Goal: Information Seeking & Learning: Learn about a topic

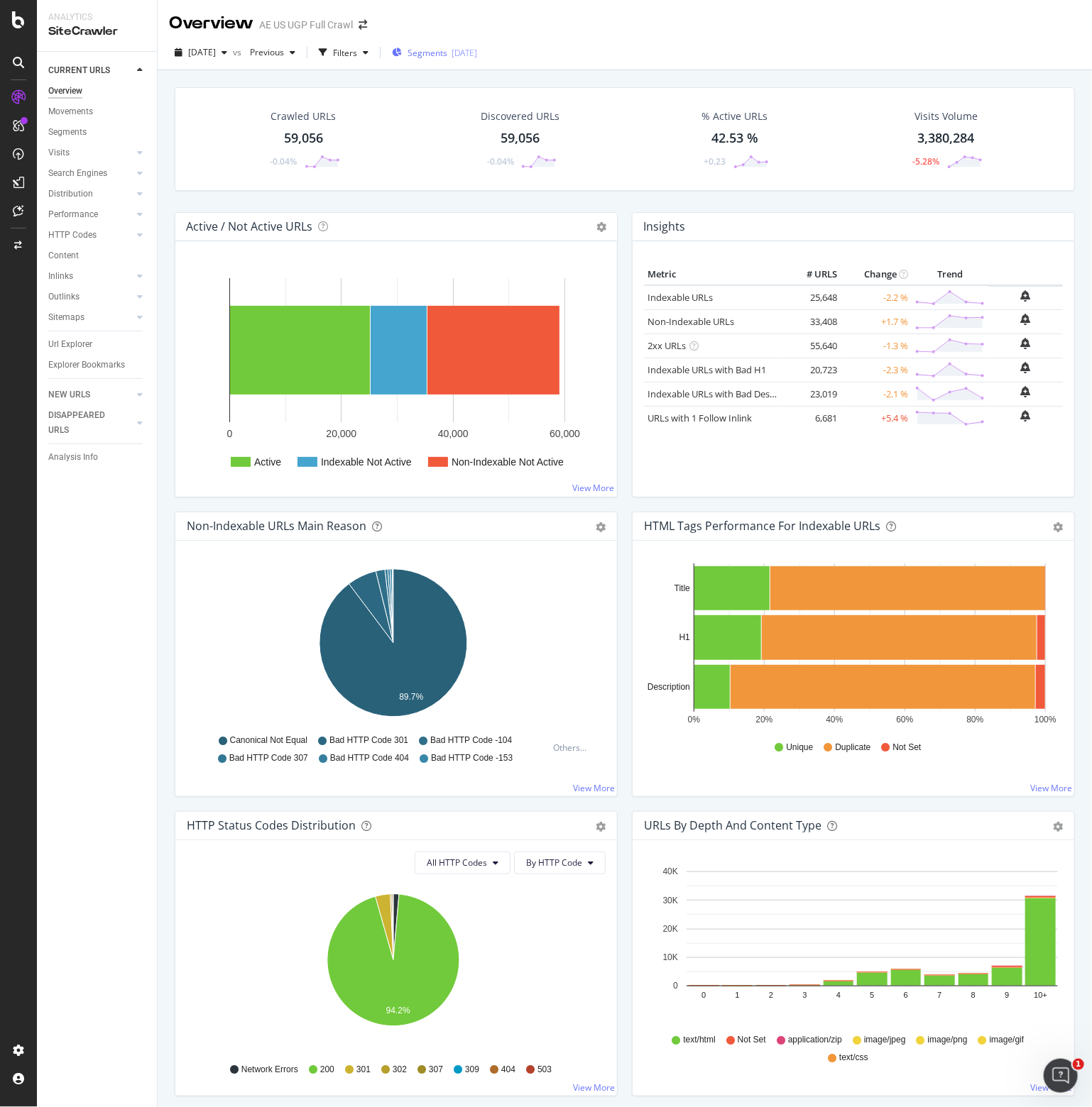
click at [448, 50] on span "Segments" at bounding box center [428, 53] width 40 height 12
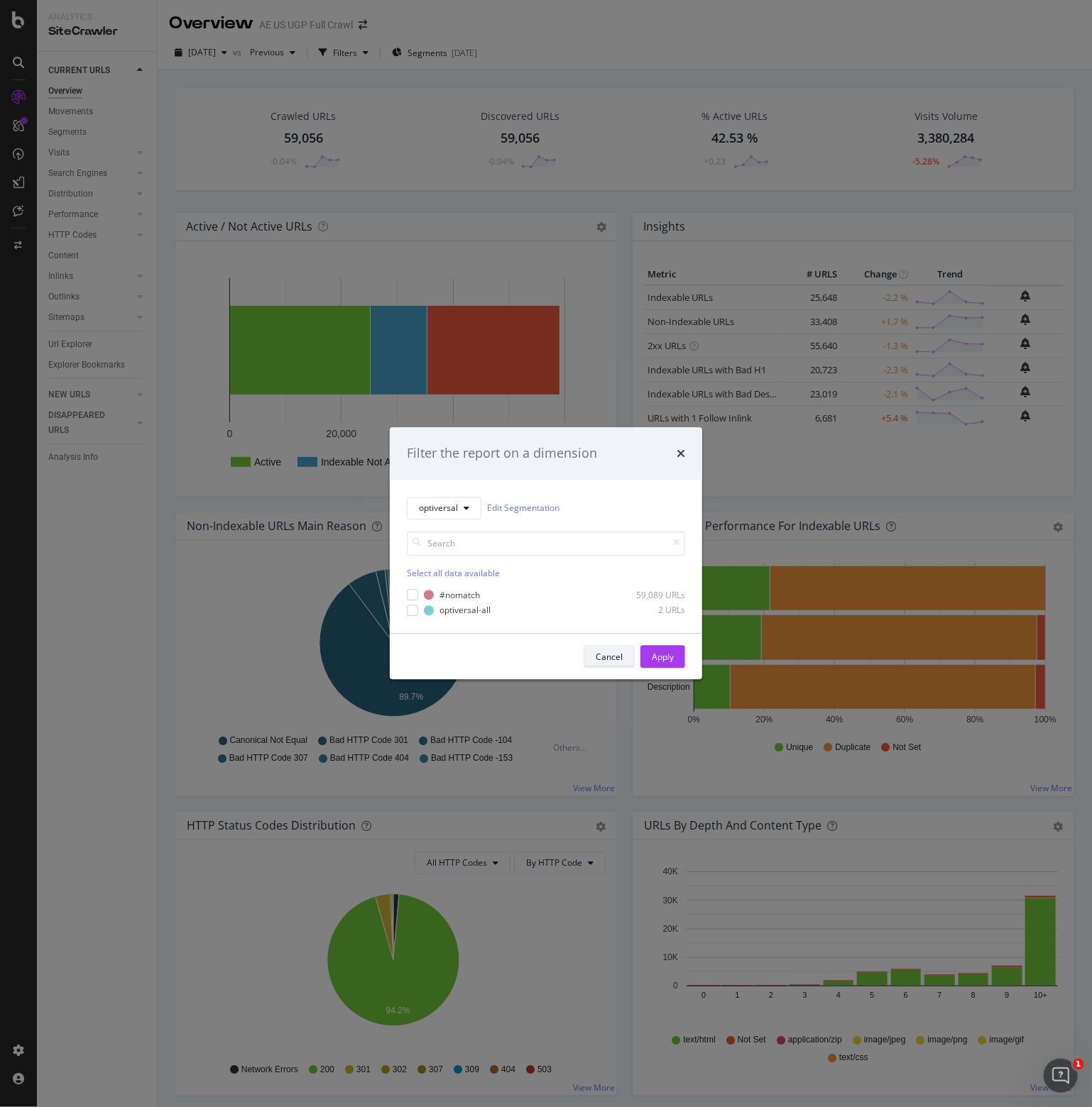
click at [614, 658] on div "Cancel" at bounding box center [609, 657] width 27 height 12
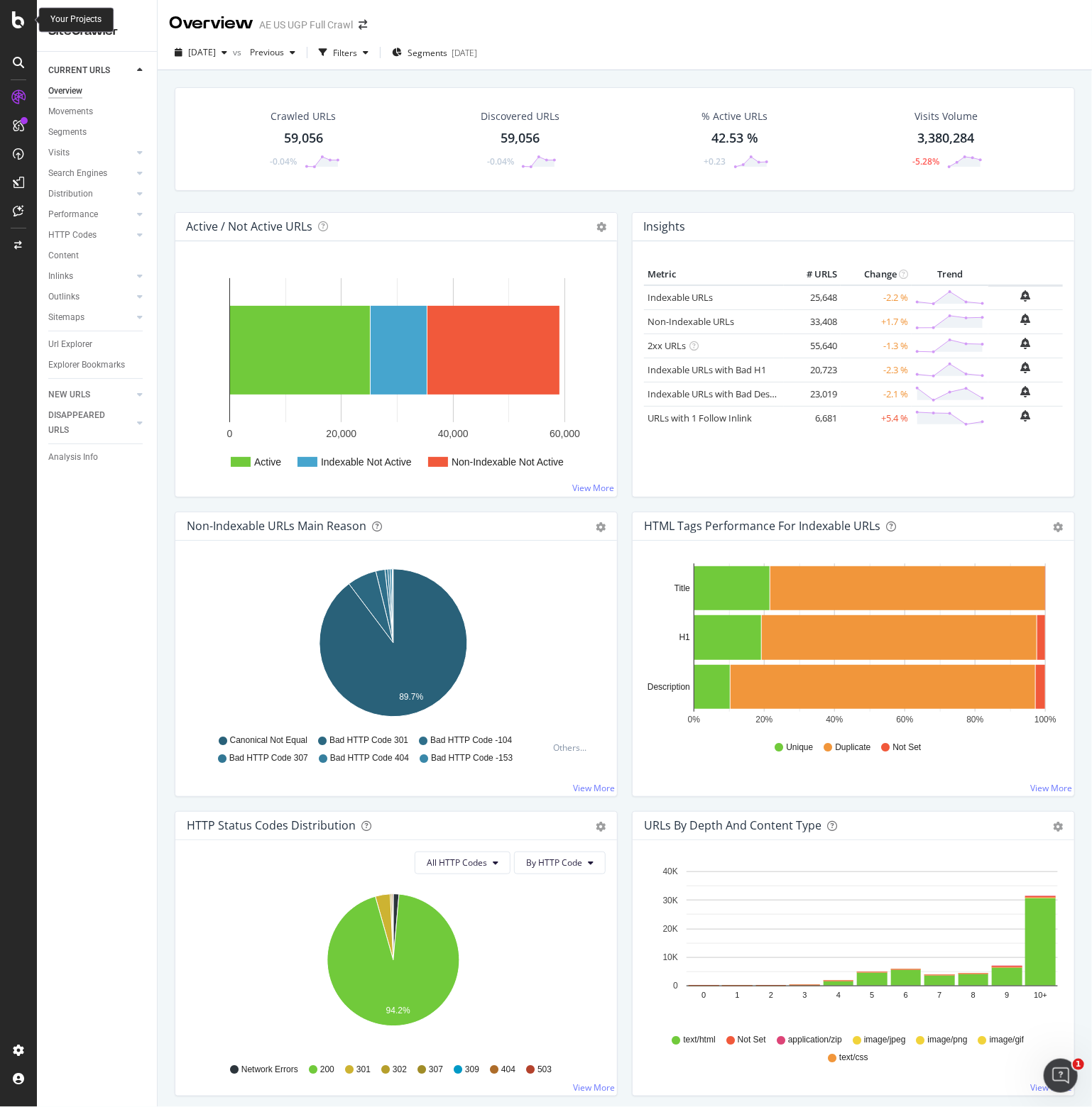
click at [19, 13] on icon at bounding box center [18, 20] width 13 height 17
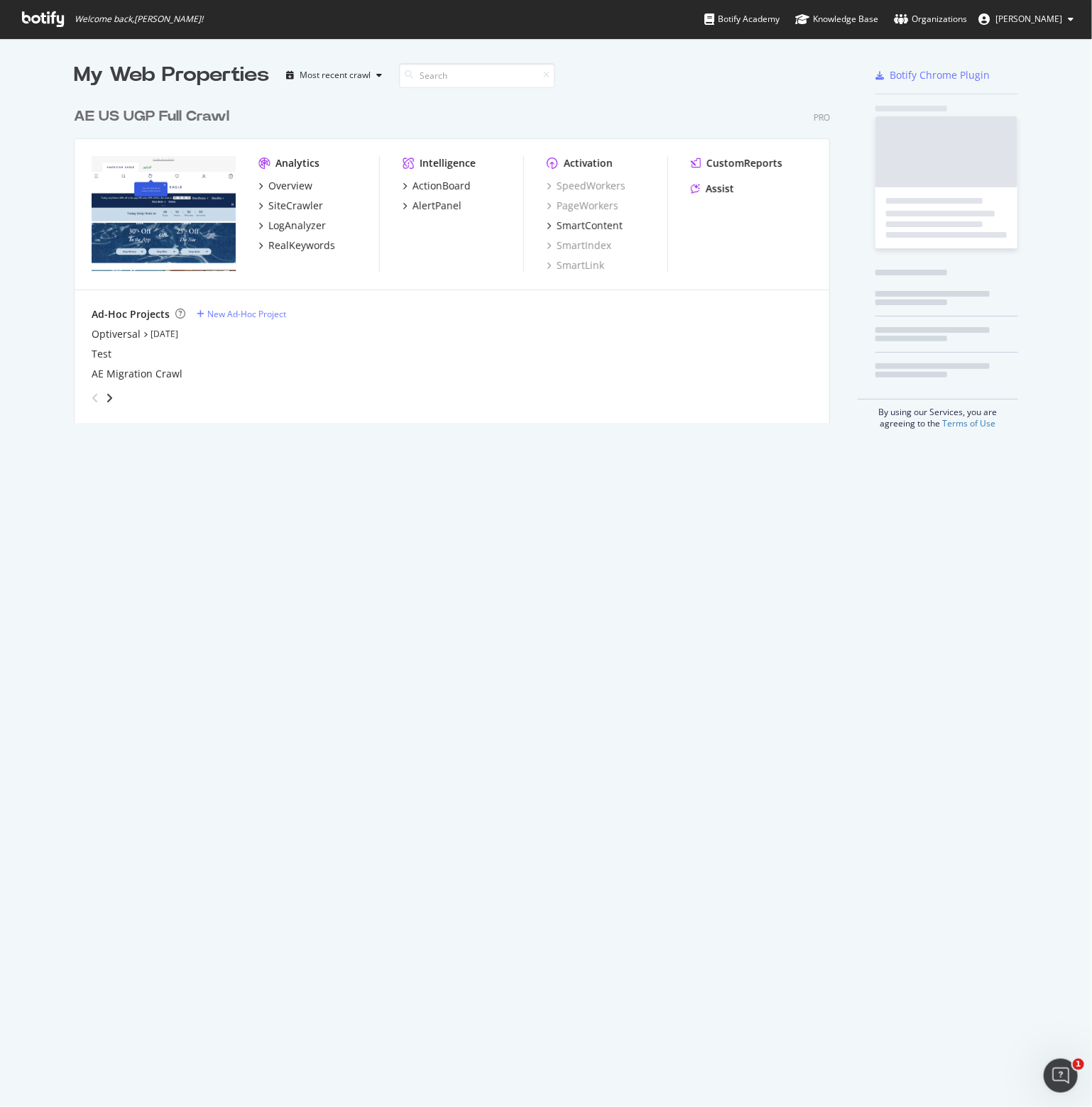
scroll to position [1096, 1070]
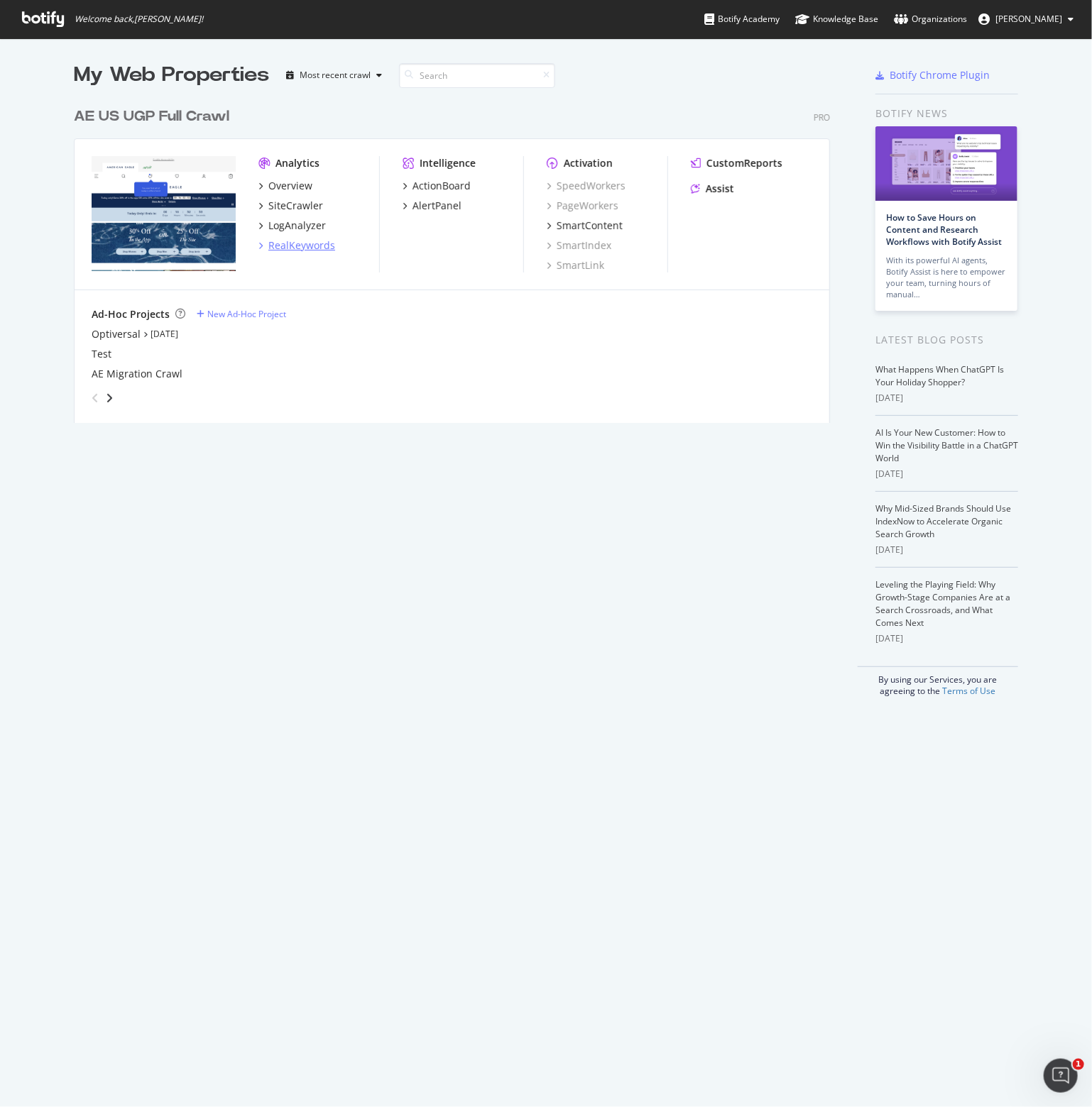
click at [283, 243] on div "RealKeywords" at bounding box center [302, 245] width 67 height 14
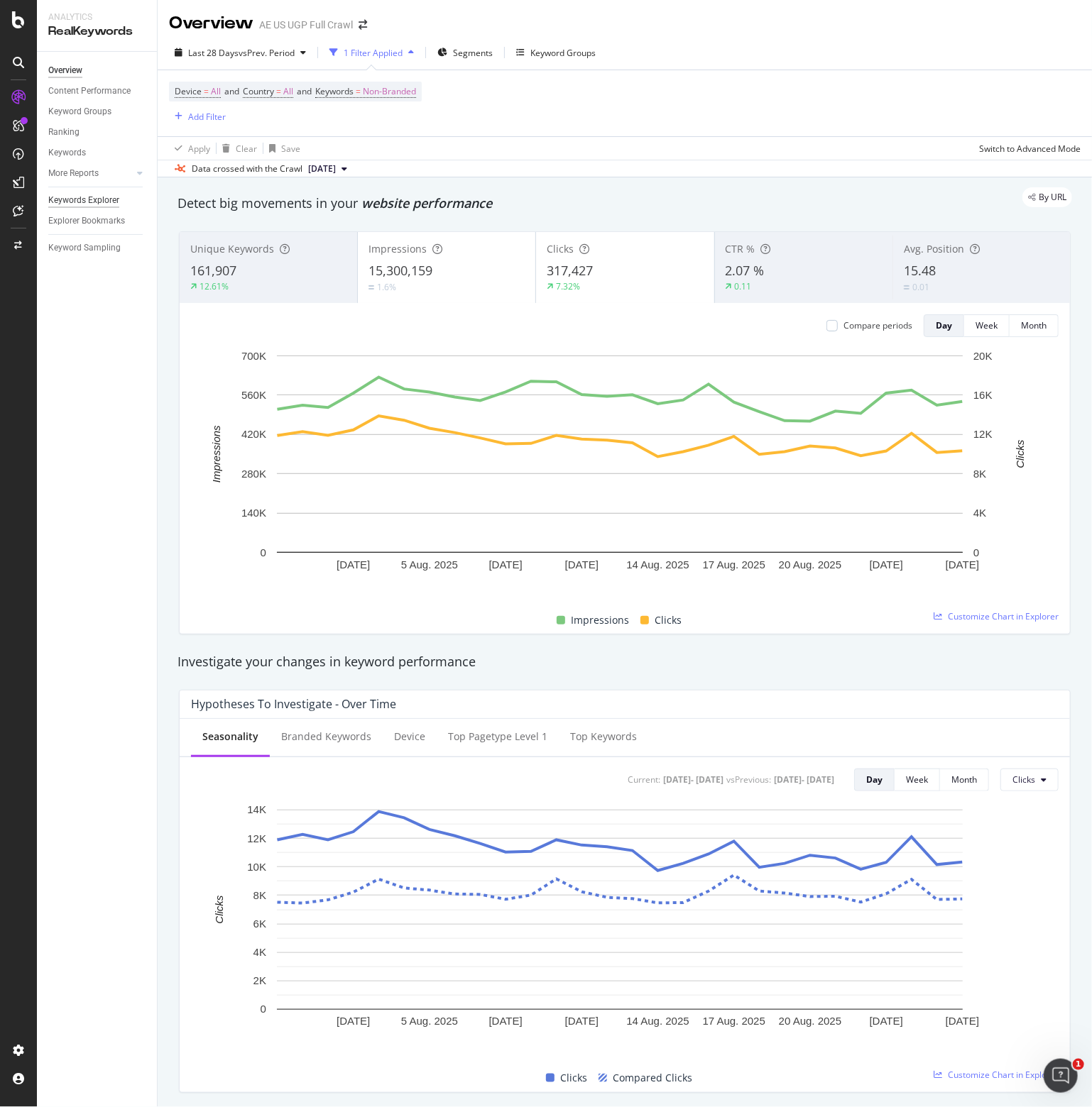
click at [82, 204] on div "Keywords Explorer" at bounding box center [83, 201] width 71 height 15
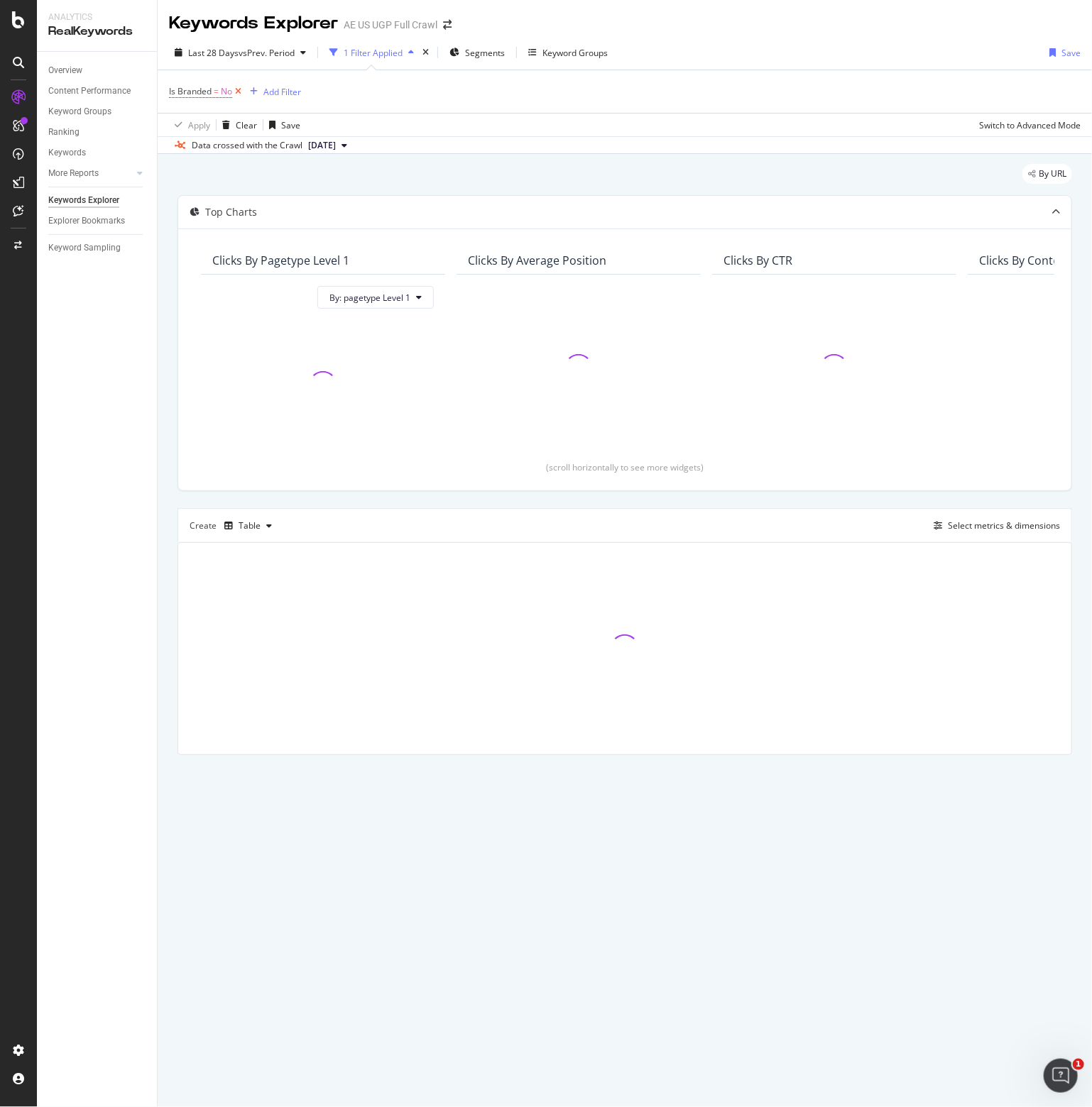
click at [237, 92] on icon at bounding box center [238, 91] width 12 height 14
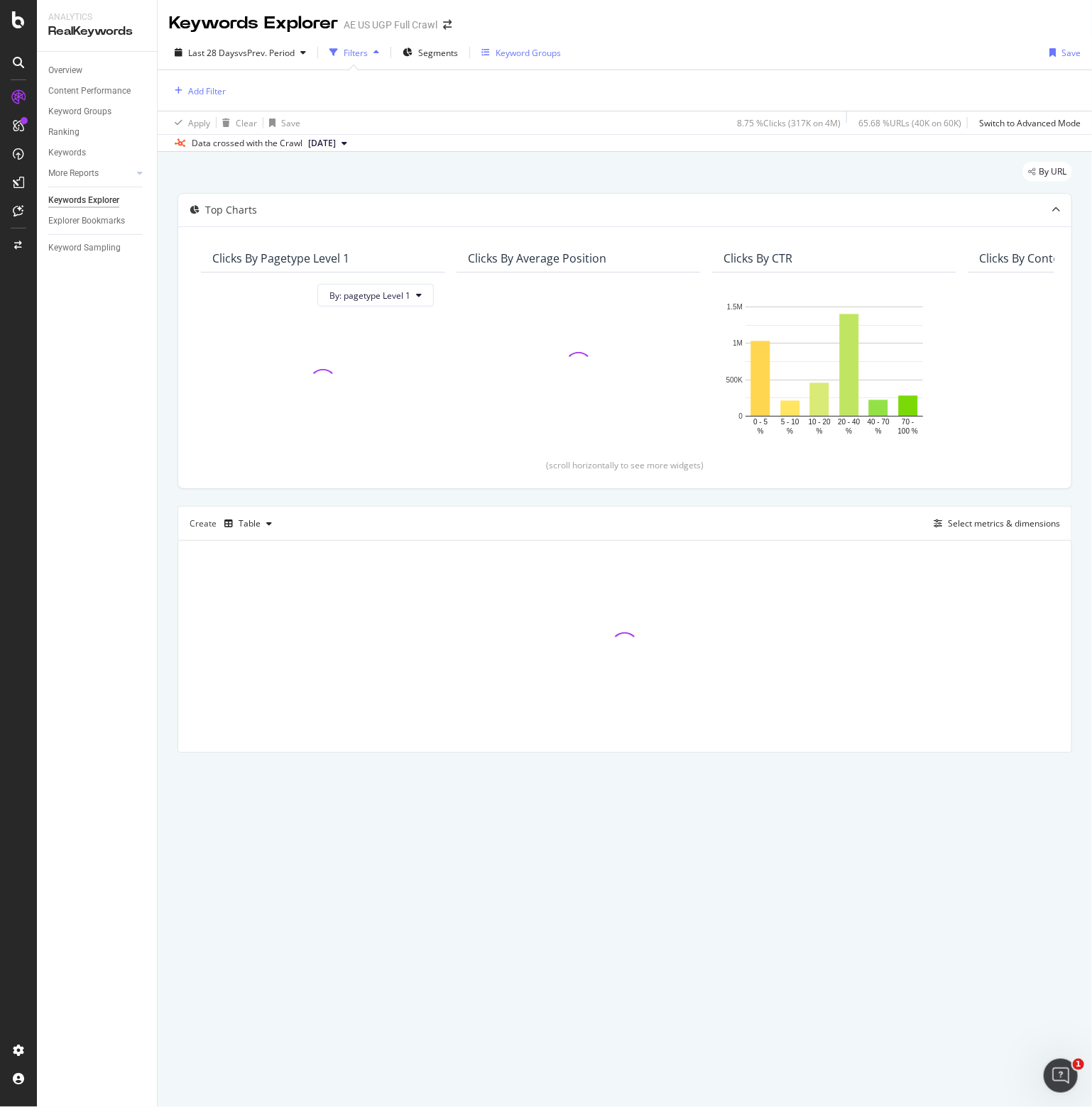
click at [514, 48] on div "Keyword Groups" at bounding box center [528, 53] width 65 height 12
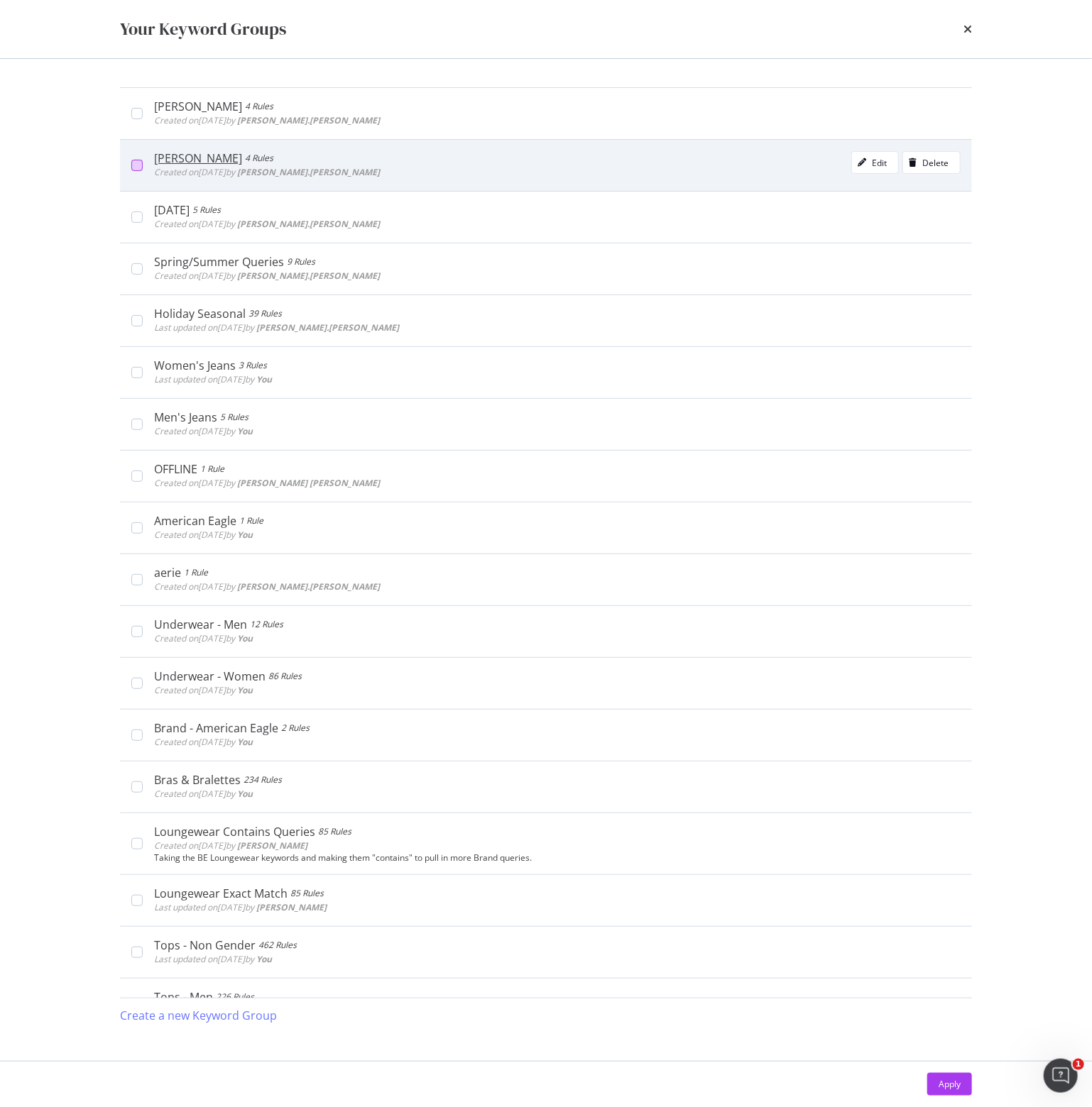
click at [139, 162] on div "modal" at bounding box center [138, 166] width 12 height 12
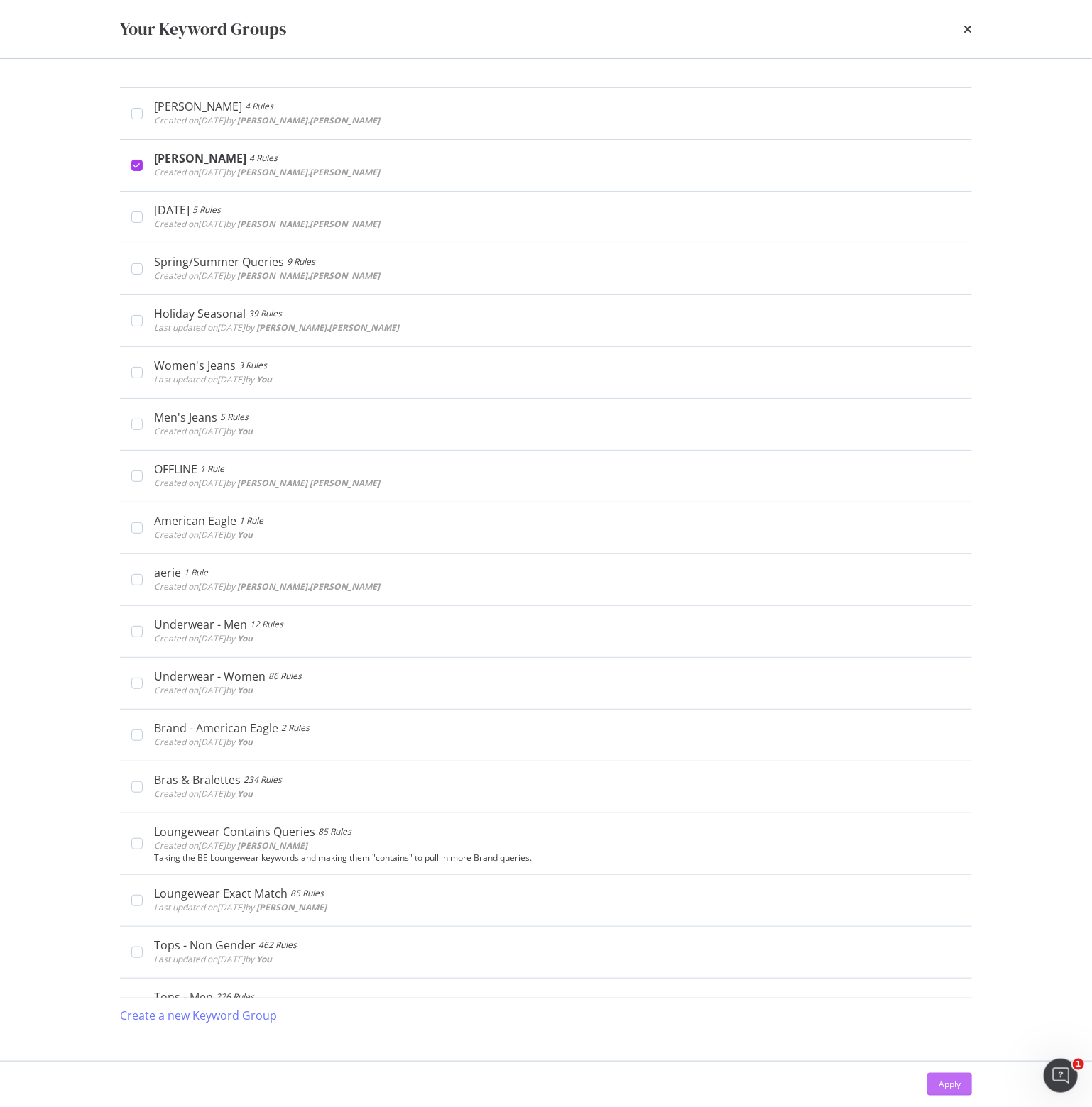
click at [940, 1078] on div "Apply" at bounding box center [949, 1084] width 22 height 22
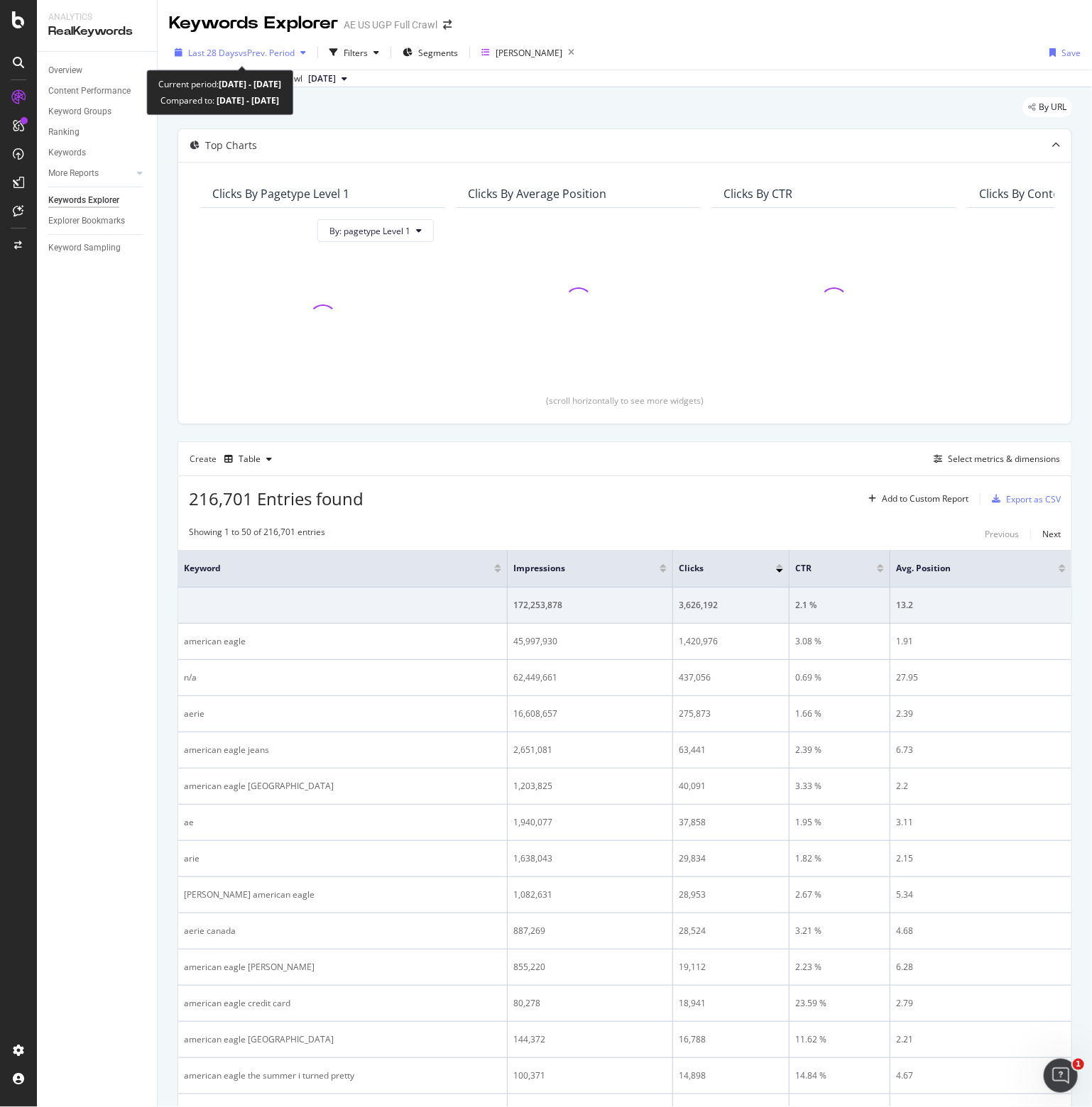
click at [246, 53] on span "vs Prev. Period" at bounding box center [266, 53] width 56 height 12
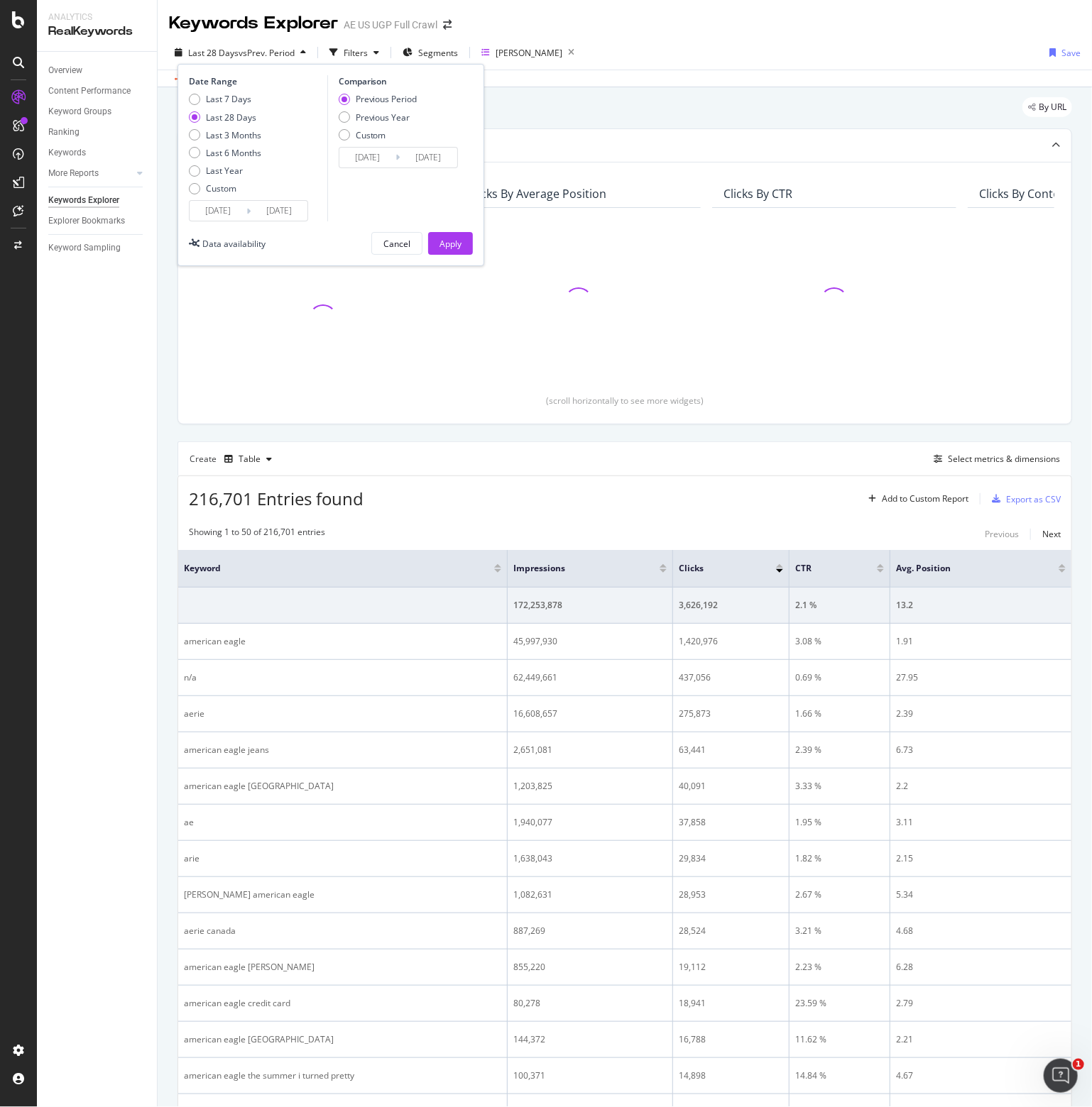
click at [218, 203] on input "[DATE]" at bounding box center [218, 211] width 57 height 20
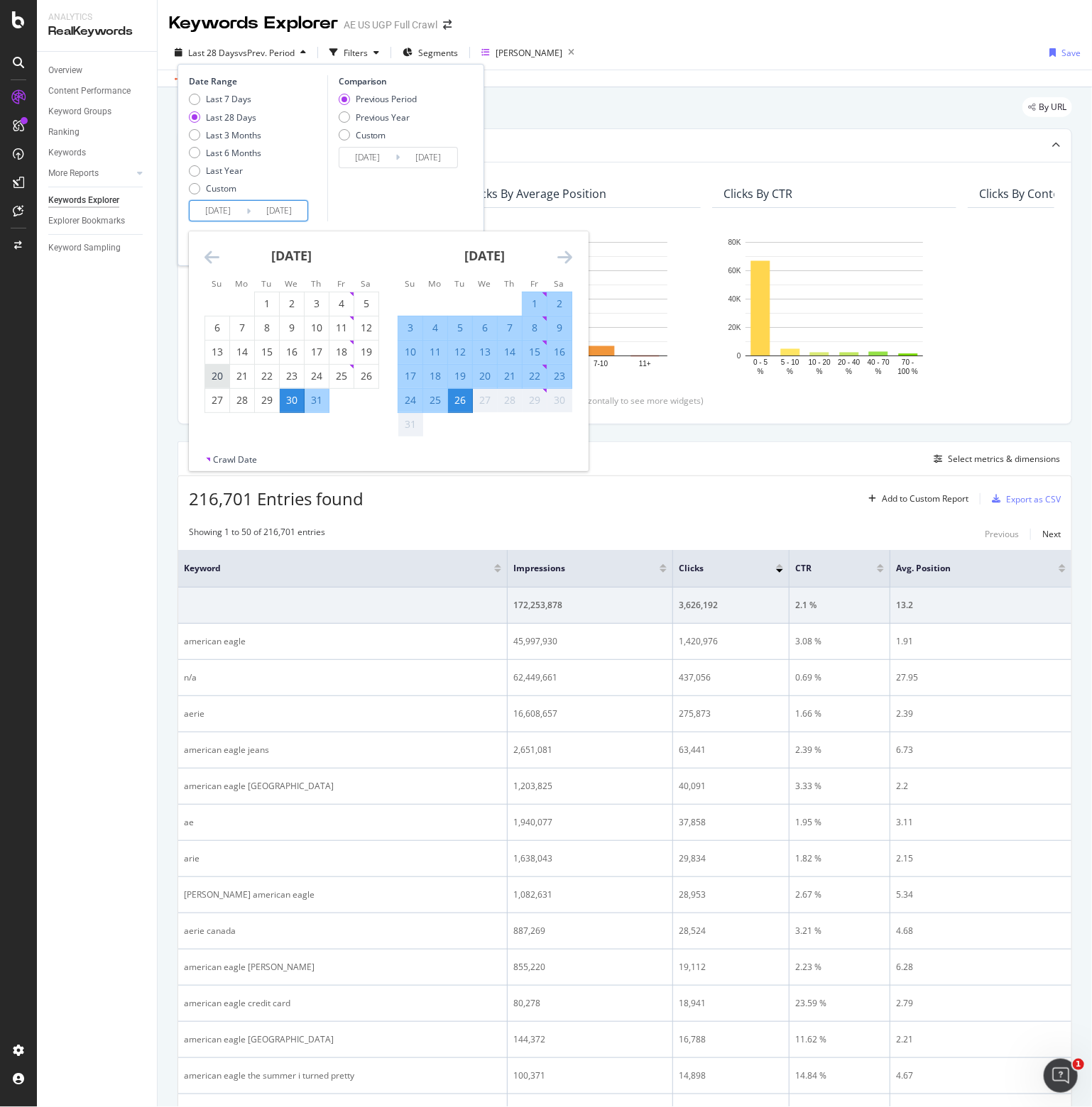
click at [218, 373] on div "20" at bounding box center [217, 376] width 24 height 14
type input "[DATE]"
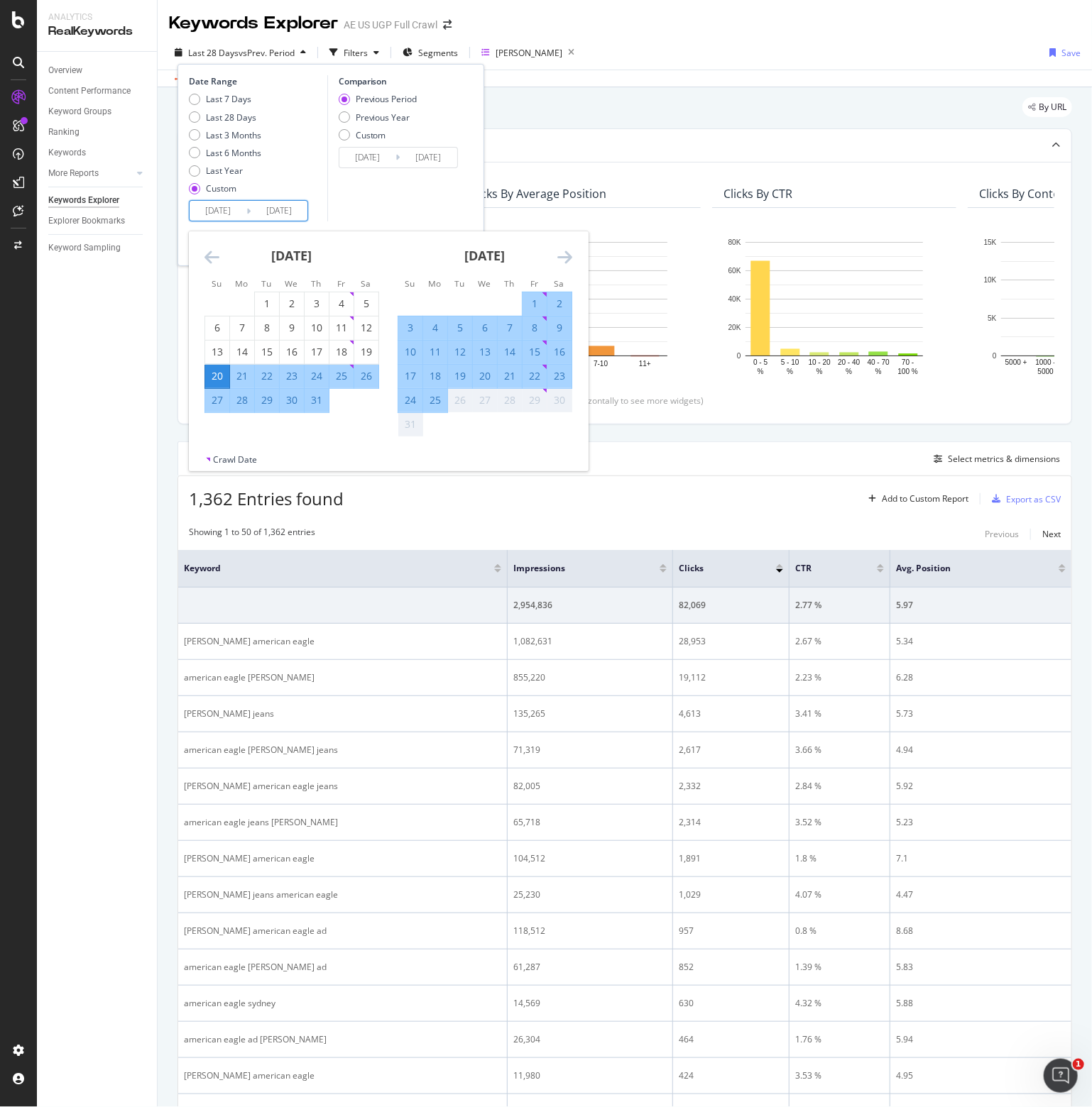
click at [538, 399] on div "29" at bounding box center [534, 400] width 24 height 14
click at [456, 399] on div "26" at bounding box center [459, 400] width 24 height 14
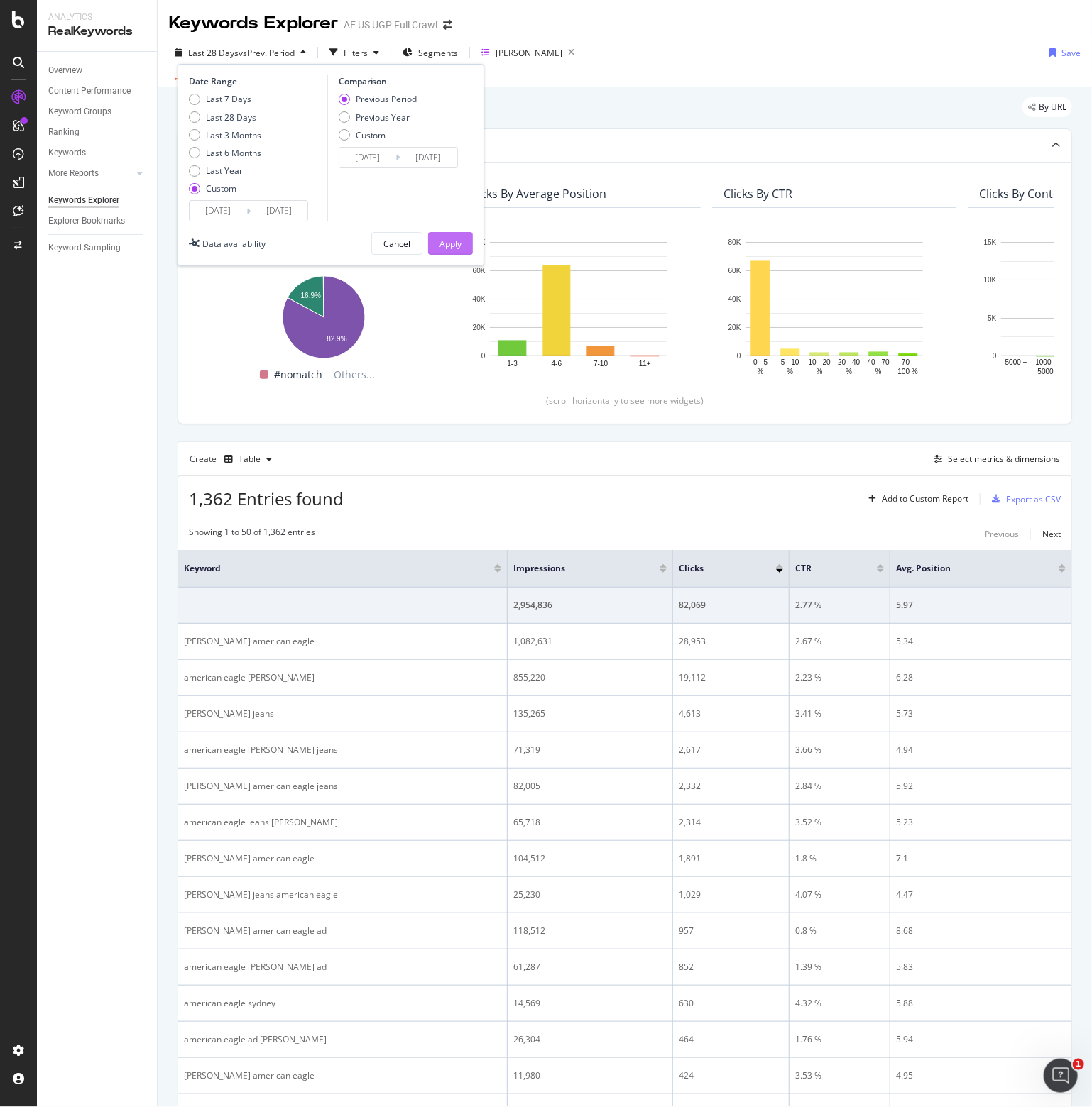
click at [441, 247] on div "Apply" at bounding box center [450, 243] width 22 height 12
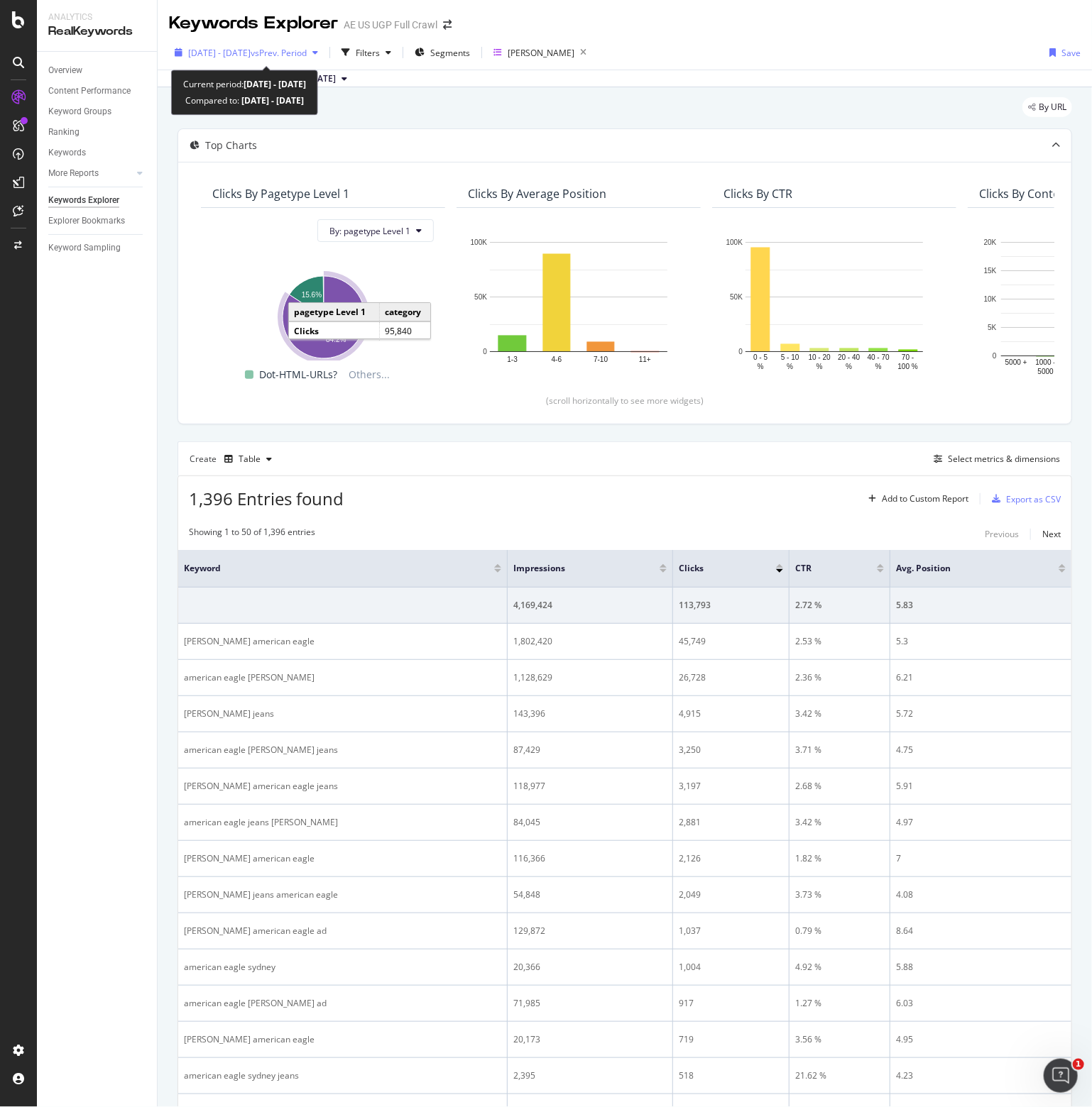
click at [265, 59] on div "[DATE] - [DATE] vs Prev. Period" at bounding box center [247, 53] width 155 height 22
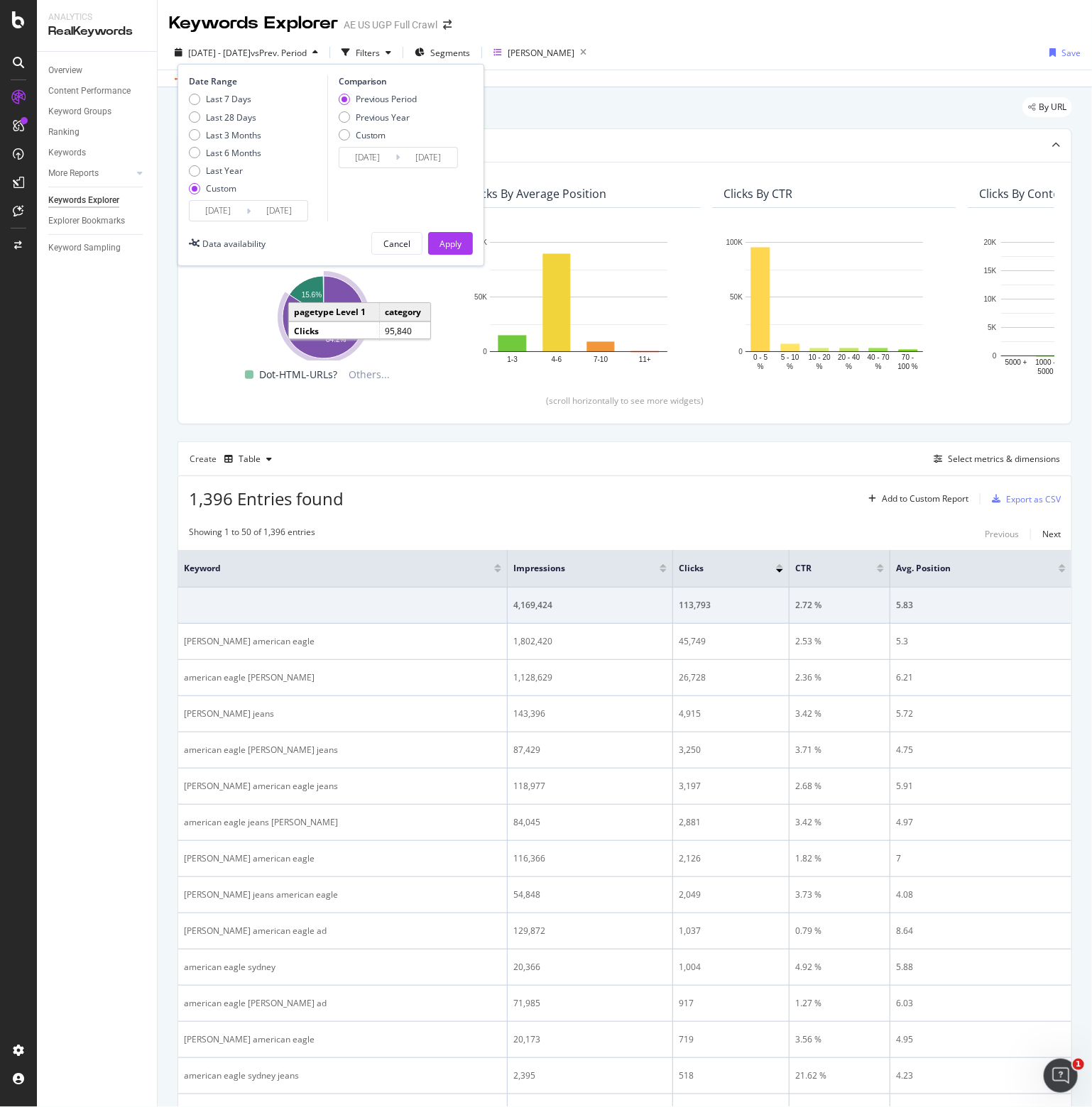
click at [211, 213] on input "[DATE]" at bounding box center [218, 211] width 57 height 20
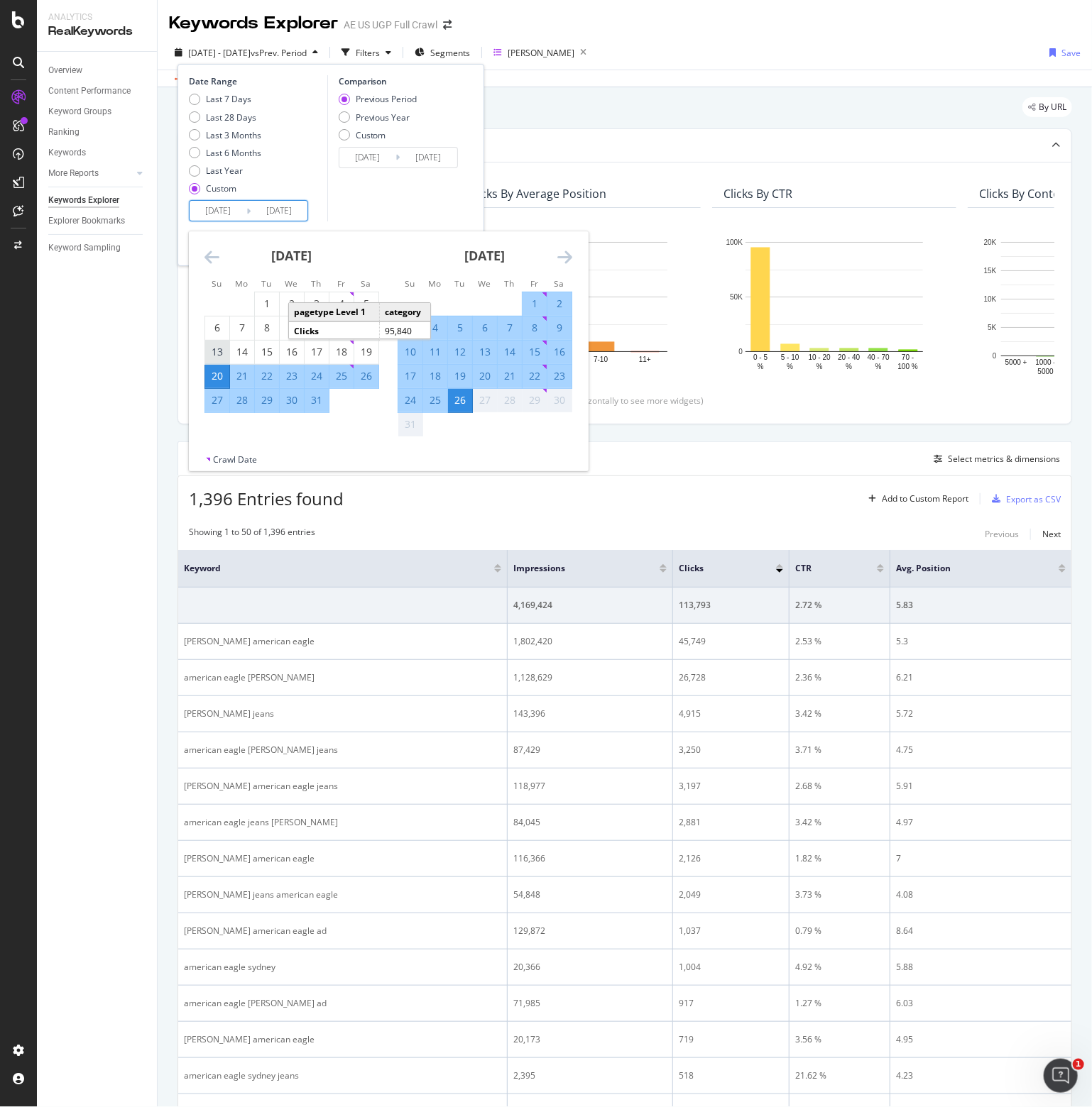
click at [218, 352] on div "13" at bounding box center [217, 352] width 24 height 14
type input "[DATE]"
click at [413, 193] on div "Comparison Previous Period Previous Year Custom [DATE] Navigate forward to inte…" at bounding box center [395, 148] width 135 height 146
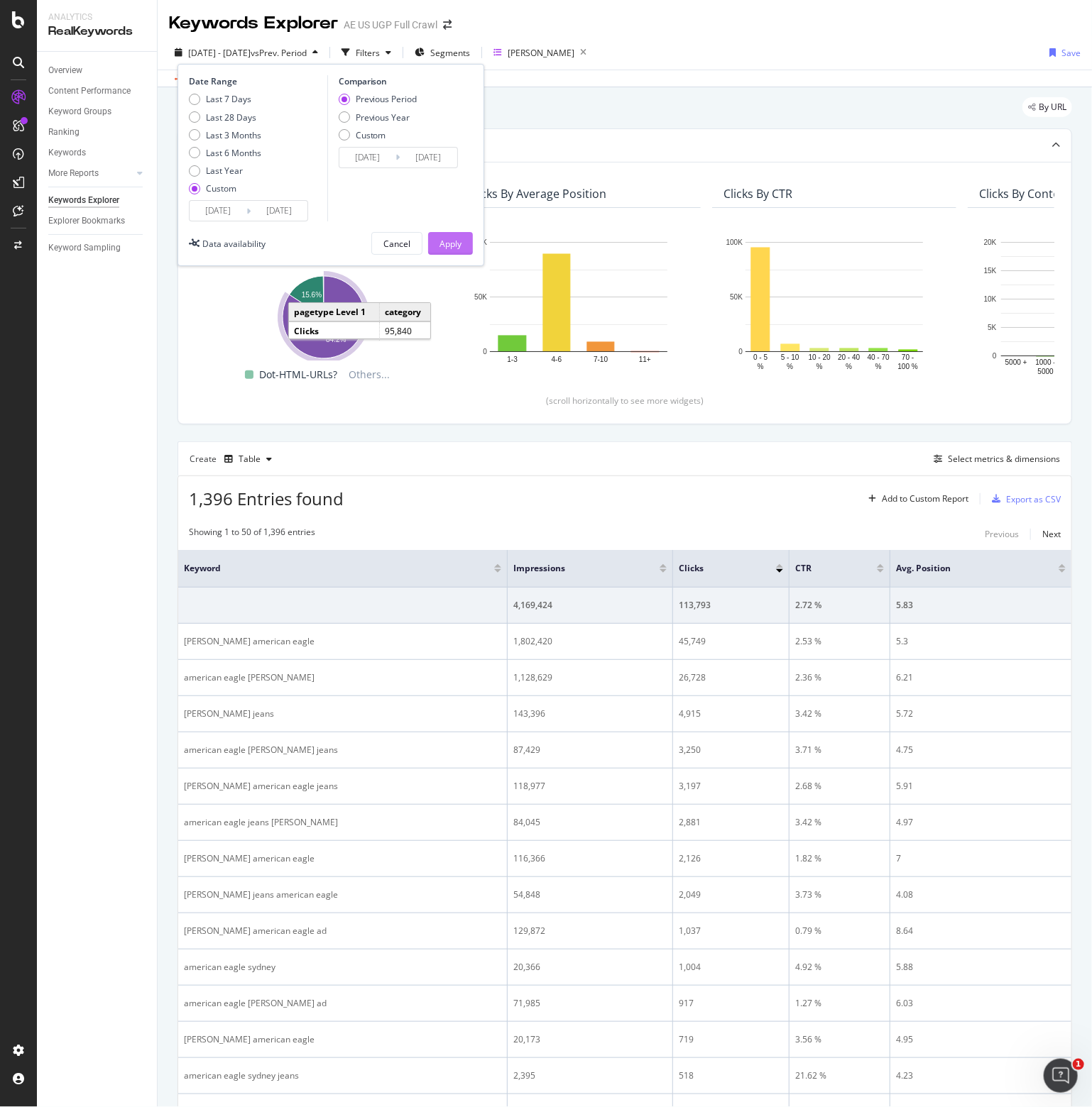
click at [461, 251] on div "Apply" at bounding box center [450, 243] width 22 height 22
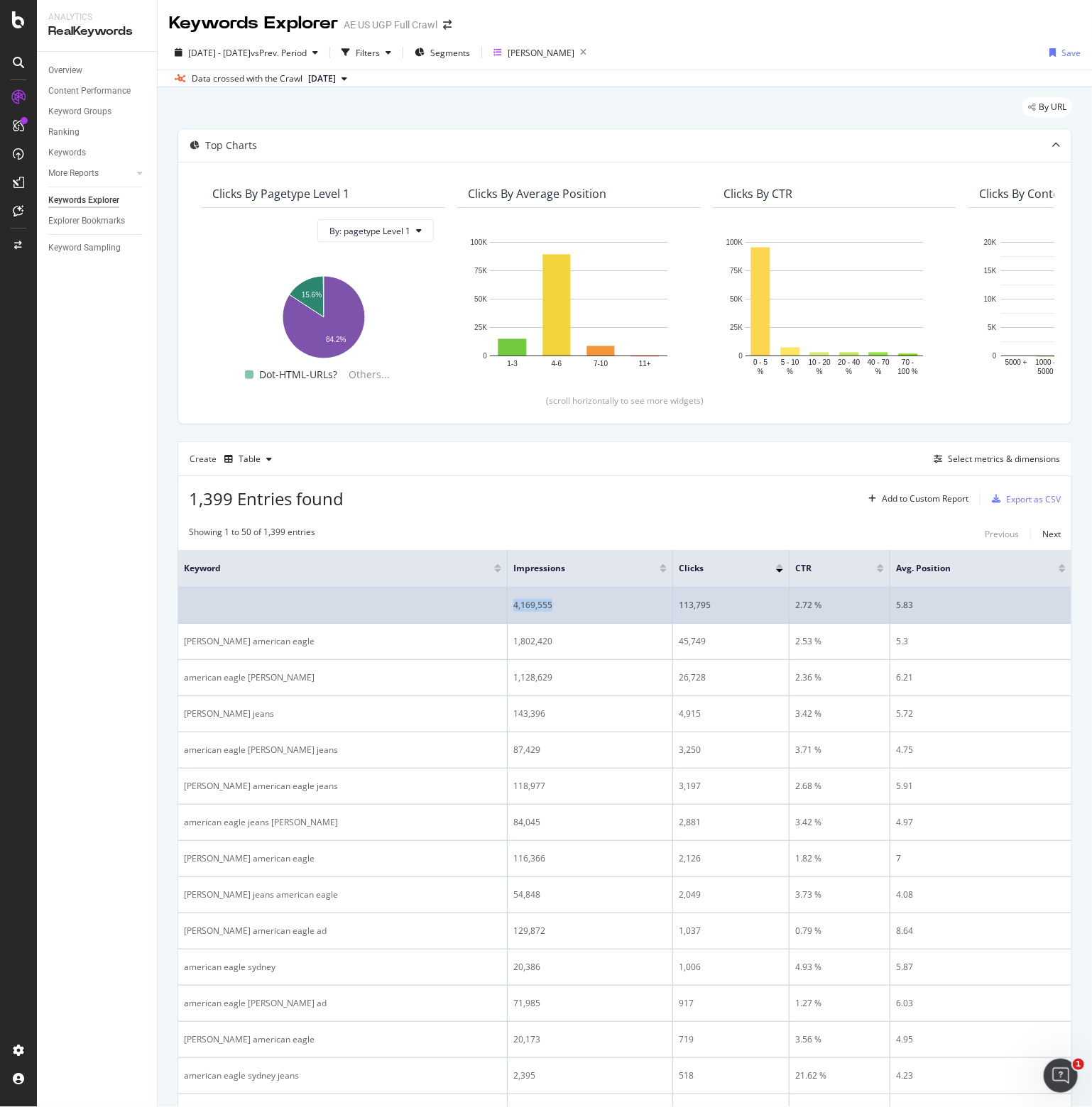
drag, startPoint x: 565, startPoint y: 606, endPoint x: 514, endPoint y: 606, distance: 51.0
click at [514, 606] on div "4,169,555" at bounding box center [590, 605] width 153 height 13
copy div "4,169,555"
